Goal: Task Accomplishment & Management: Use online tool/utility

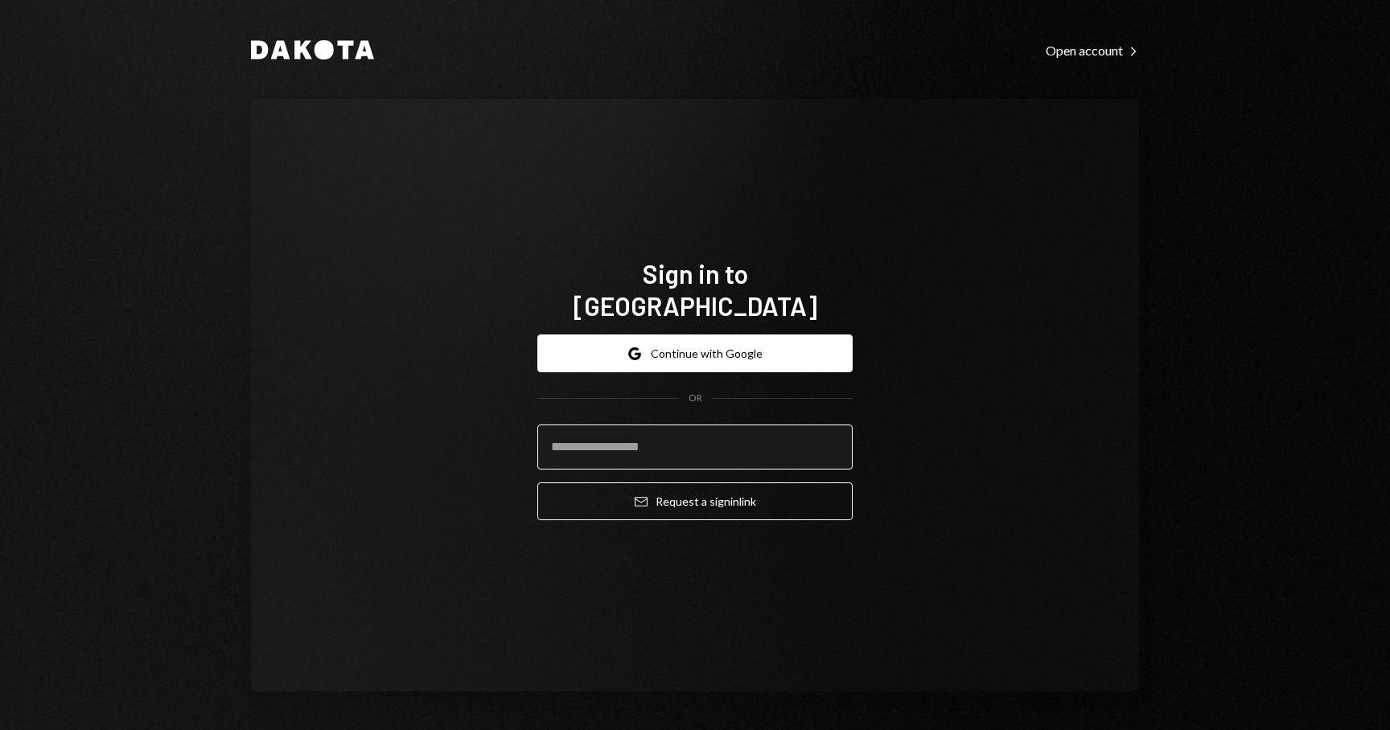
click at [596, 432] on input "email" at bounding box center [694, 447] width 315 height 45
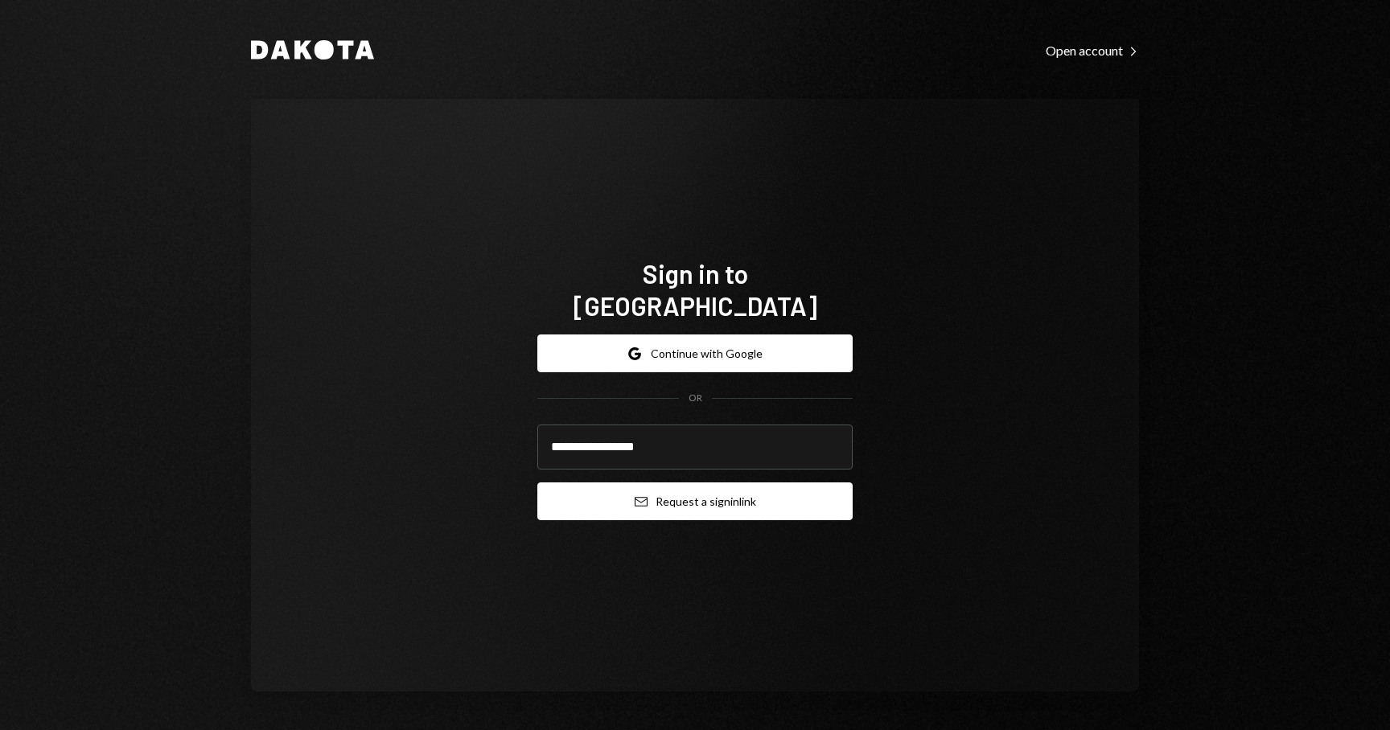
type input "**********"
click at [708, 483] on button "Email Request a sign in link" at bounding box center [694, 502] width 315 height 38
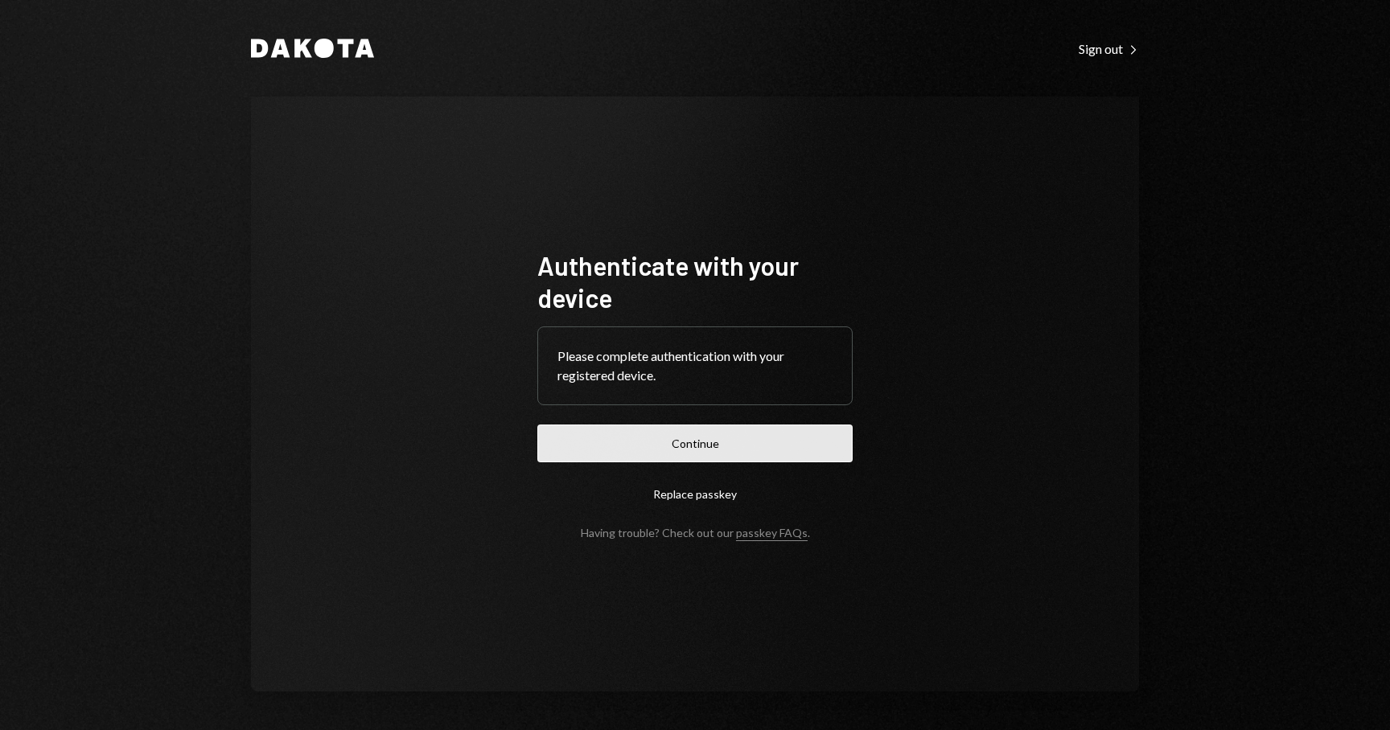
click at [688, 443] on button "Continue" at bounding box center [694, 444] width 315 height 38
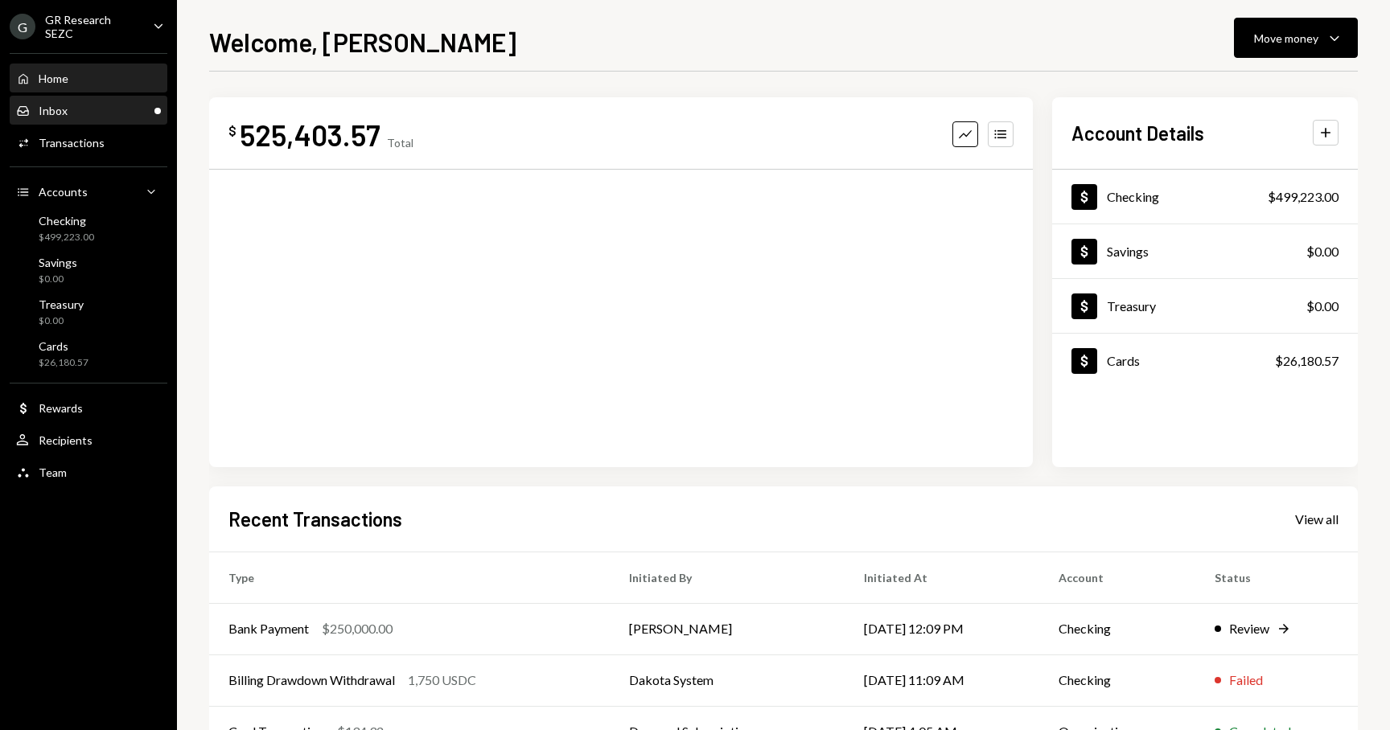
click at [77, 109] on div "Inbox Inbox" at bounding box center [88, 111] width 145 height 14
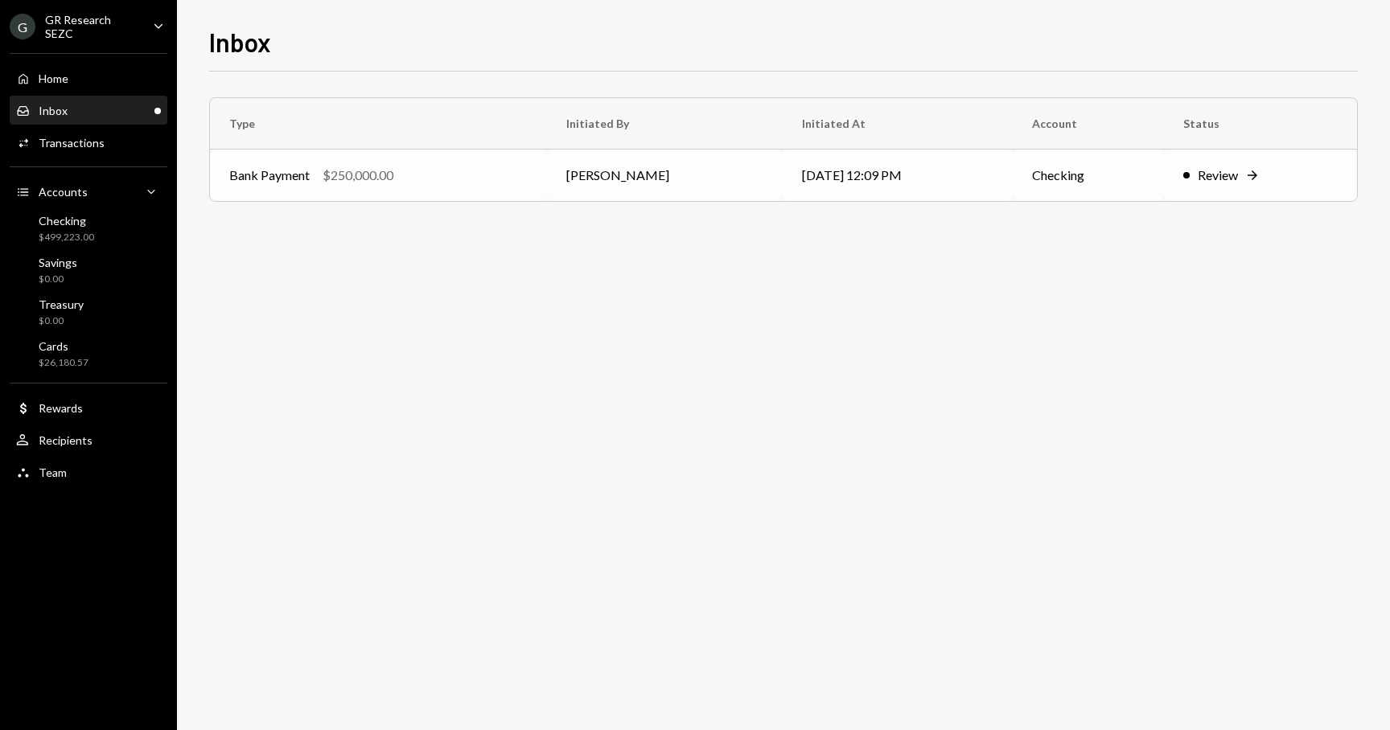
click at [1227, 170] on div "Review" at bounding box center [1218, 175] width 40 height 19
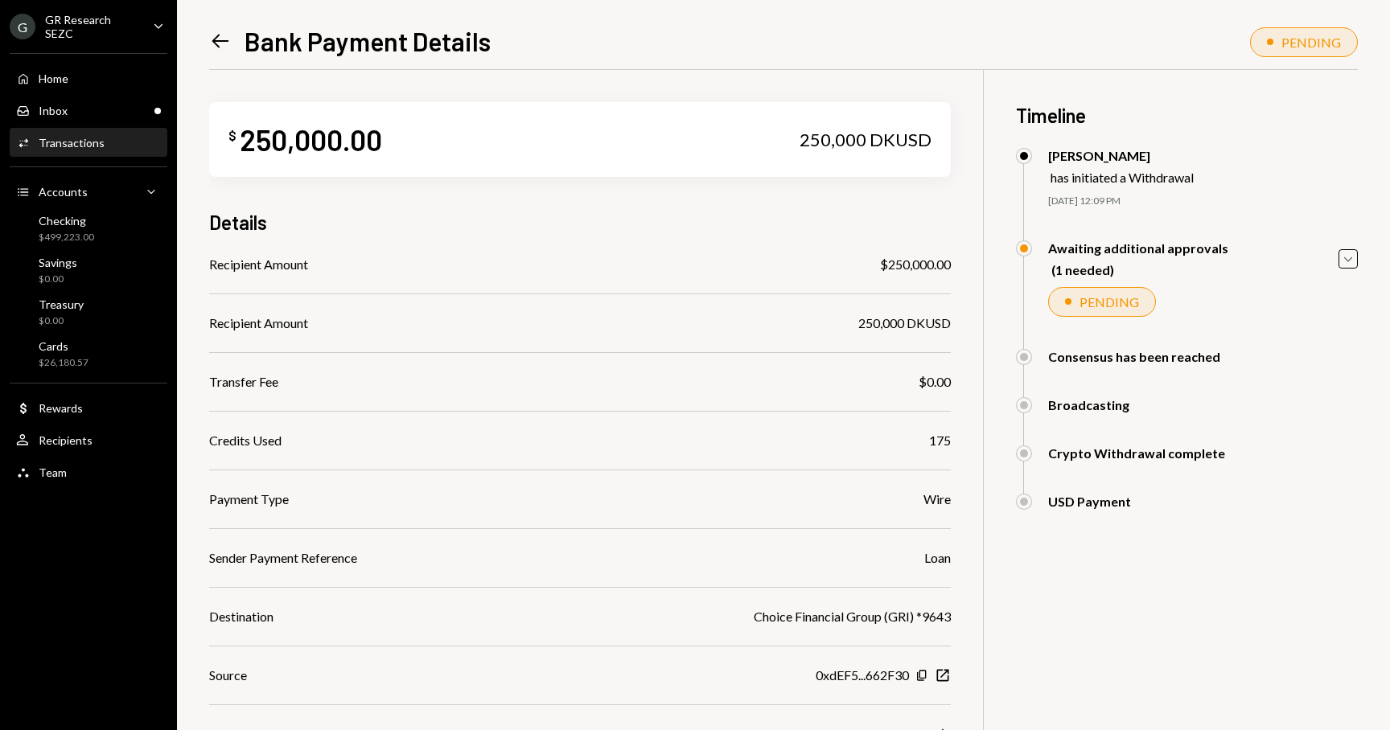
scroll to position [154, 0]
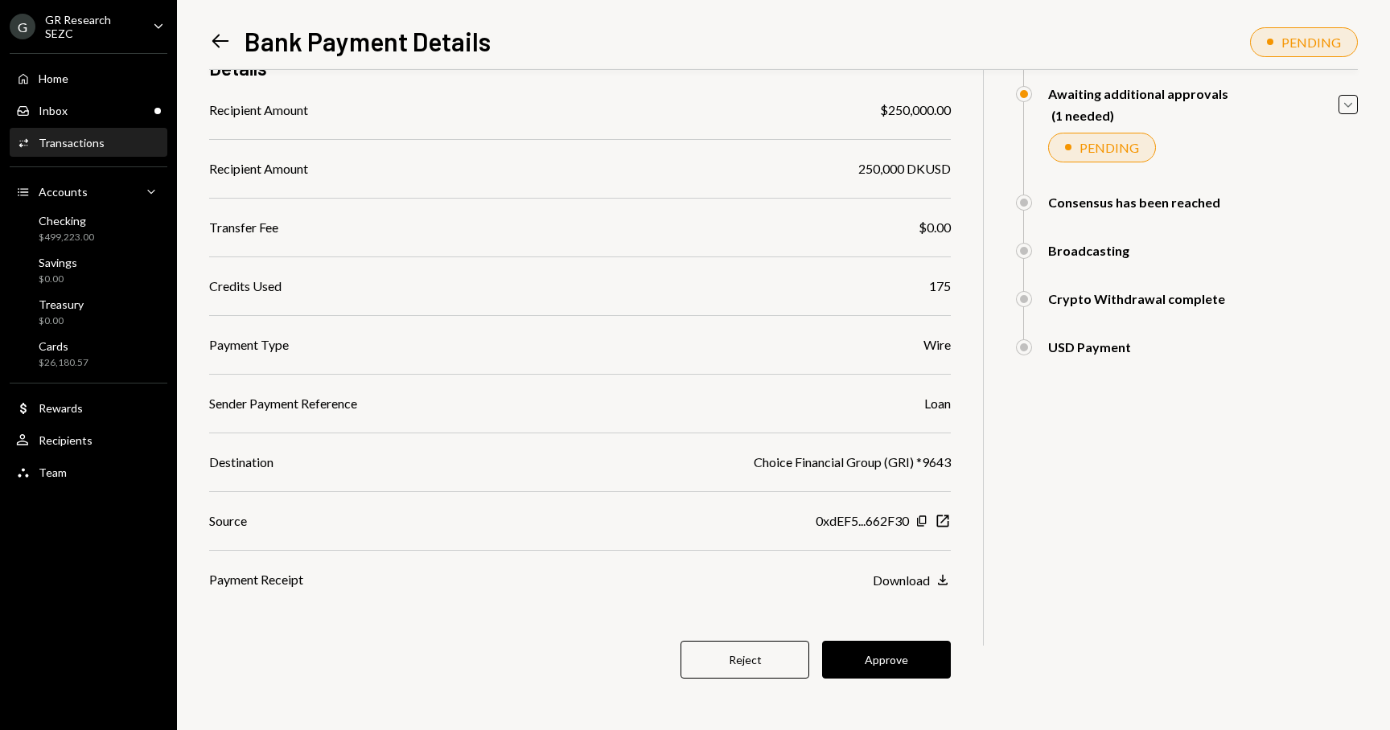
click at [894, 668] on button "Approve" at bounding box center [886, 660] width 129 height 38
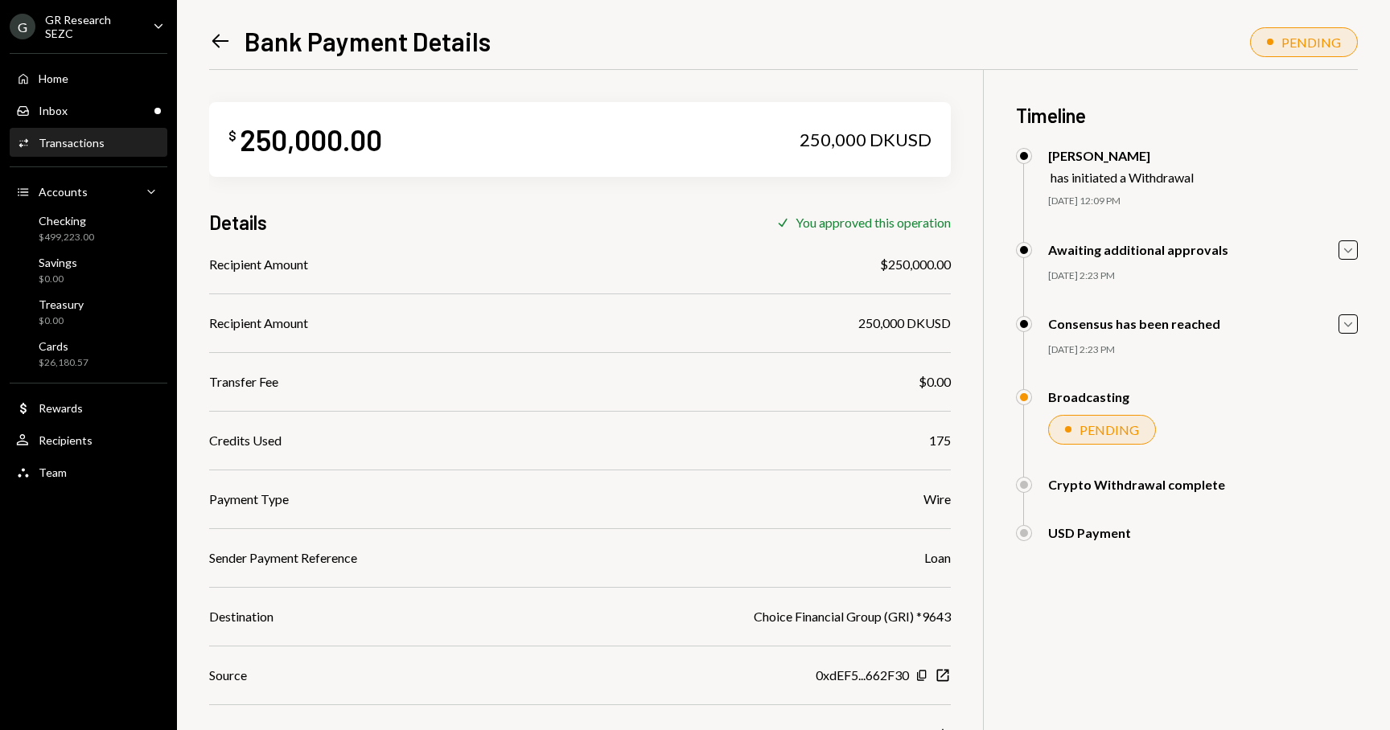
scroll to position [70, 0]
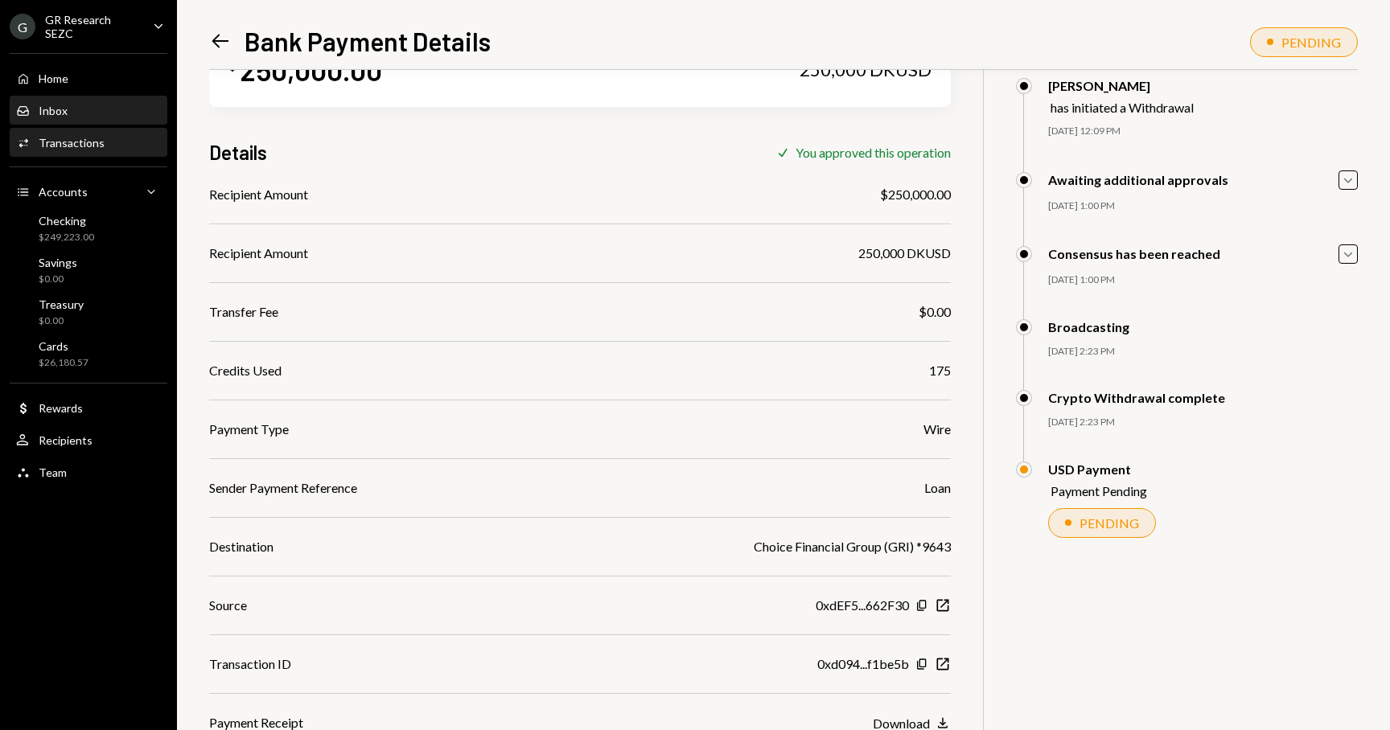
click at [65, 109] on div "Inbox" at bounding box center [53, 111] width 29 height 14
